Goal: Check status: Check status

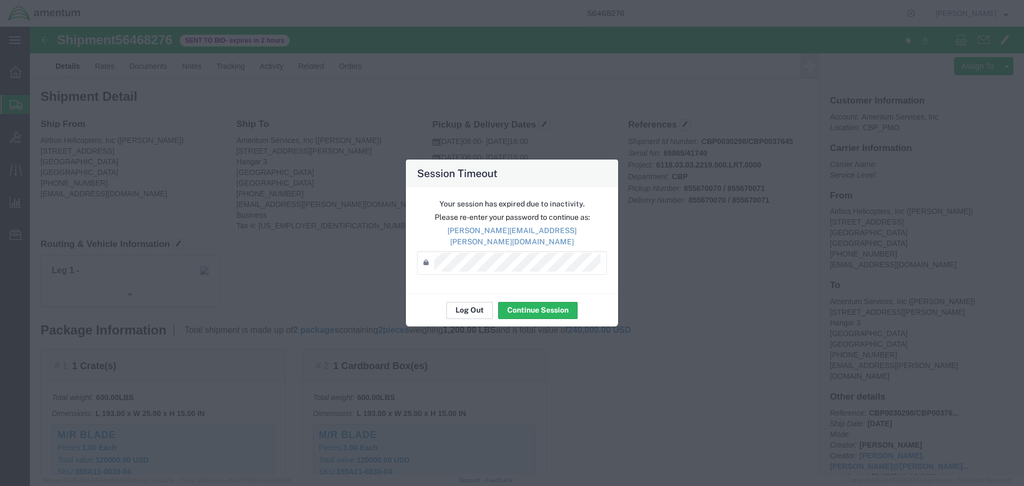
click at [483, 302] on button "Log Out" at bounding box center [470, 310] width 46 height 17
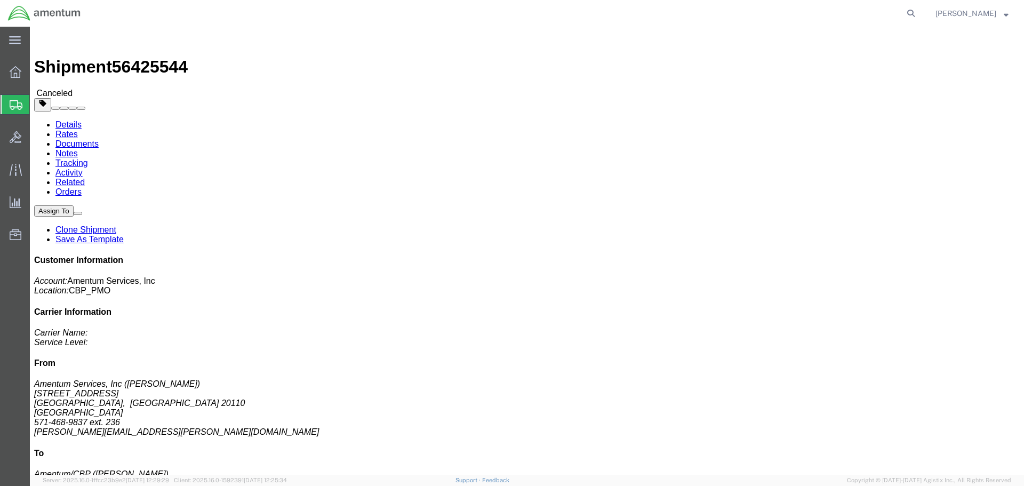
click at [912, 16] on agx-global-search at bounding box center [749, 13] width 341 height 27
click at [919, 15] on icon at bounding box center [911, 13] width 15 height 15
paste input "56468276"
type input "56468276"
click at [919, 13] on icon at bounding box center [911, 13] width 15 height 15
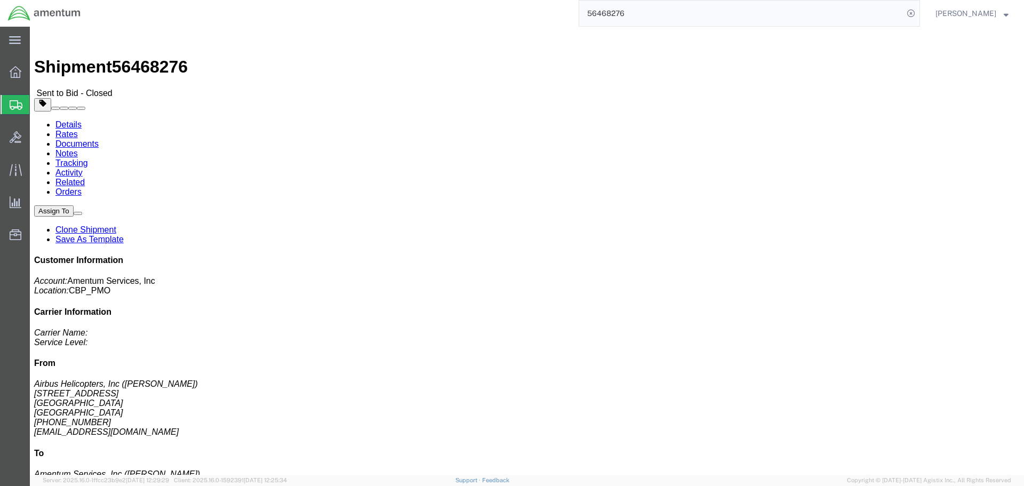
click link "Notes"
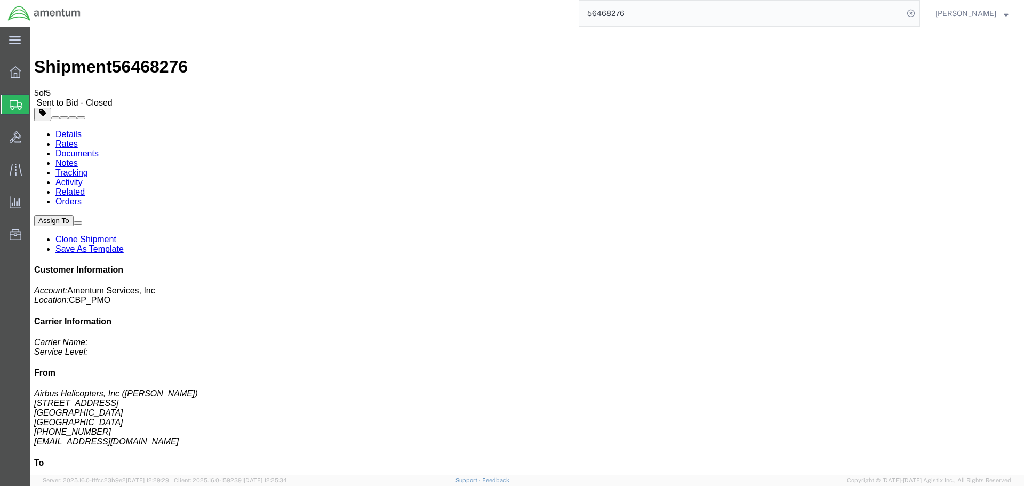
click at [99, 149] on link "Documents" at bounding box center [76, 153] width 43 height 9
click at [78, 139] on link "Rates" at bounding box center [66, 143] width 22 height 9
